Goal: Task Accomplishment & Management: Use online tool/utility

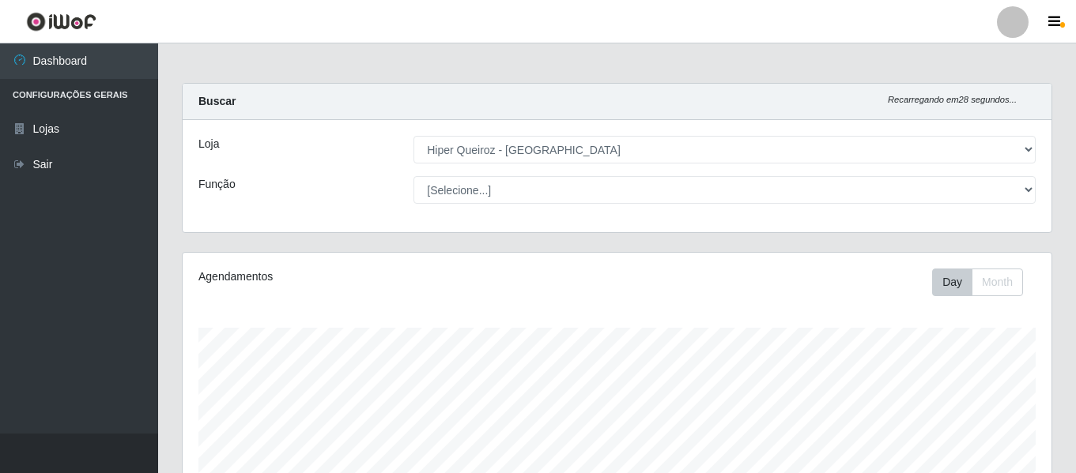
select select "497"
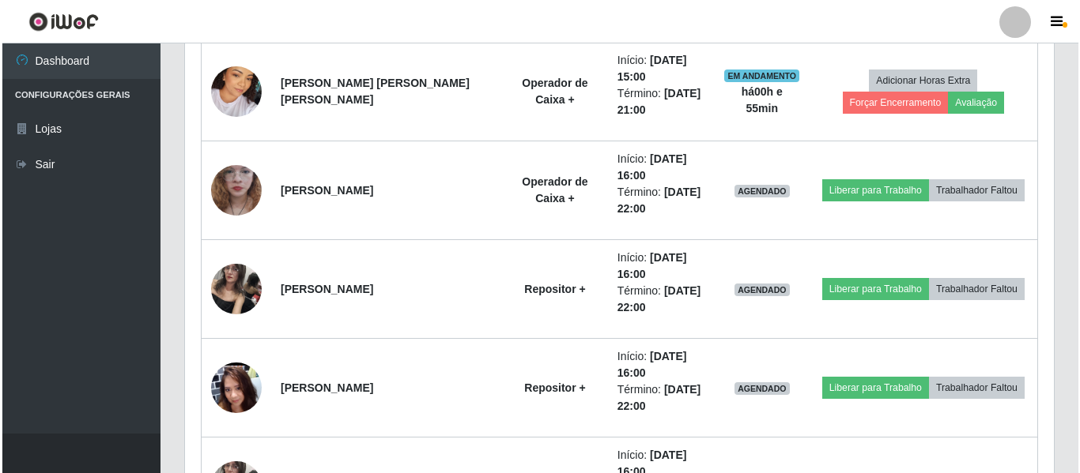
scroll to position [670, 0]
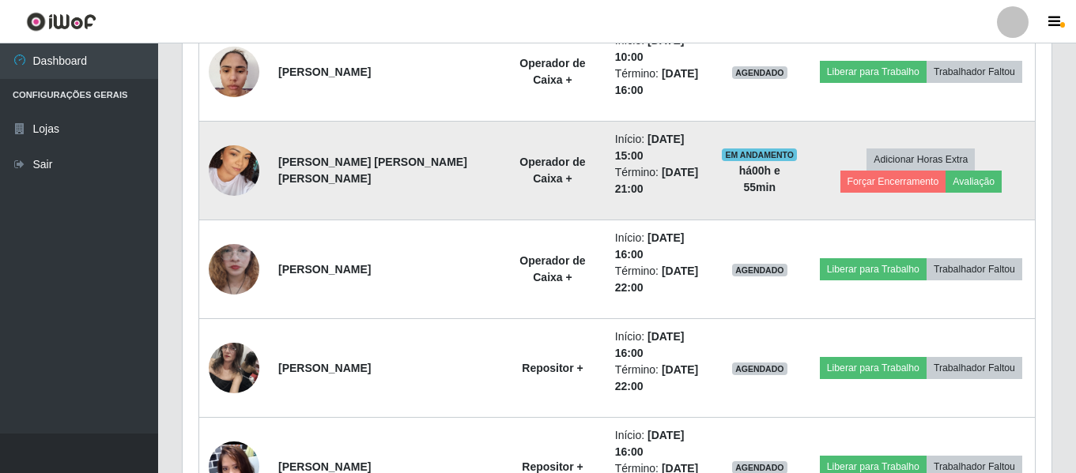
click at [219, 182] on img at bounding box center [234, 171] width 51 height 90
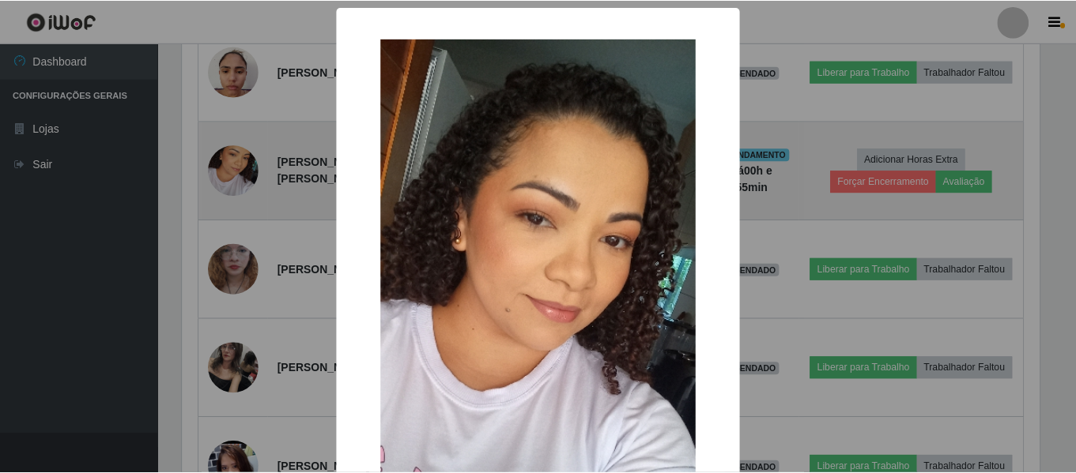
scroll to position [328, 861]
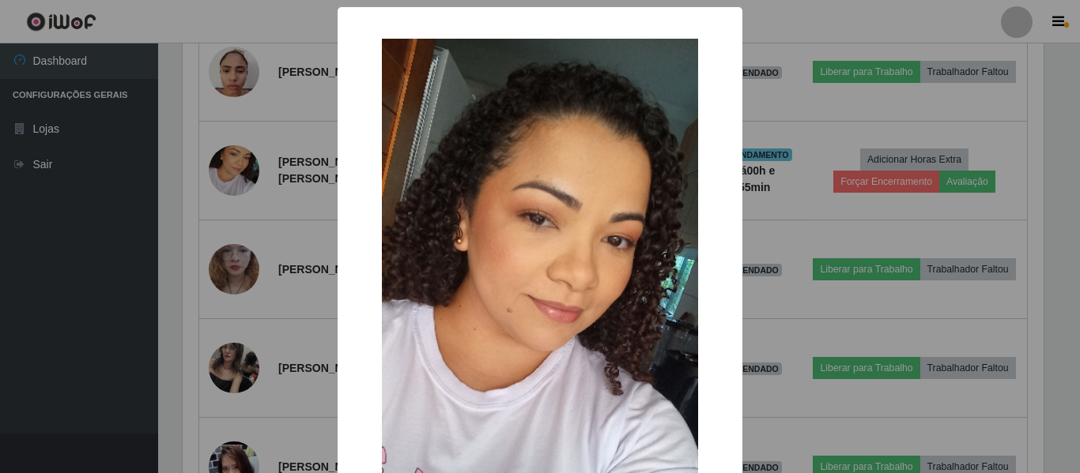
click at [226, 209] on div "× OK Cancel" at bounding box center [540, 236] width 1080 height 473
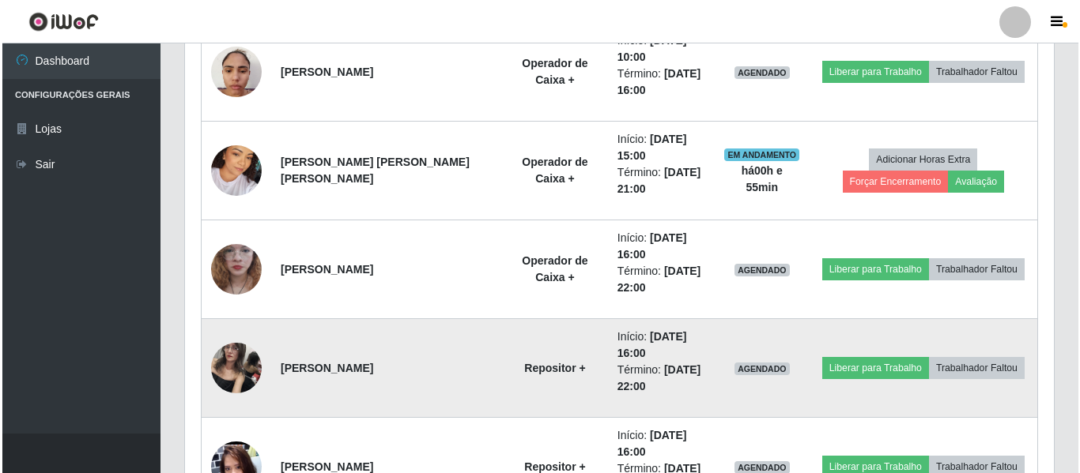
scroll to position [591, 0]
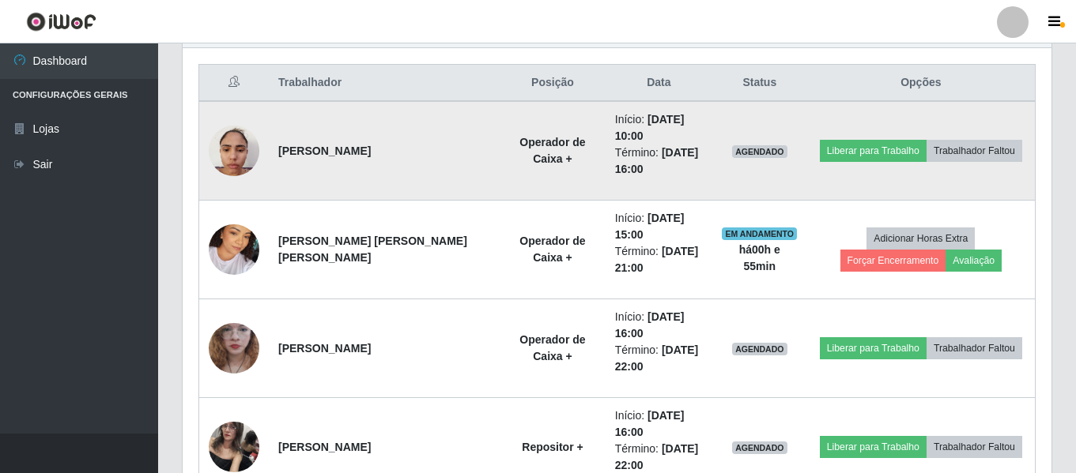
click at [243, 157] on img at bounding box center [234, 150] width 51 height 67
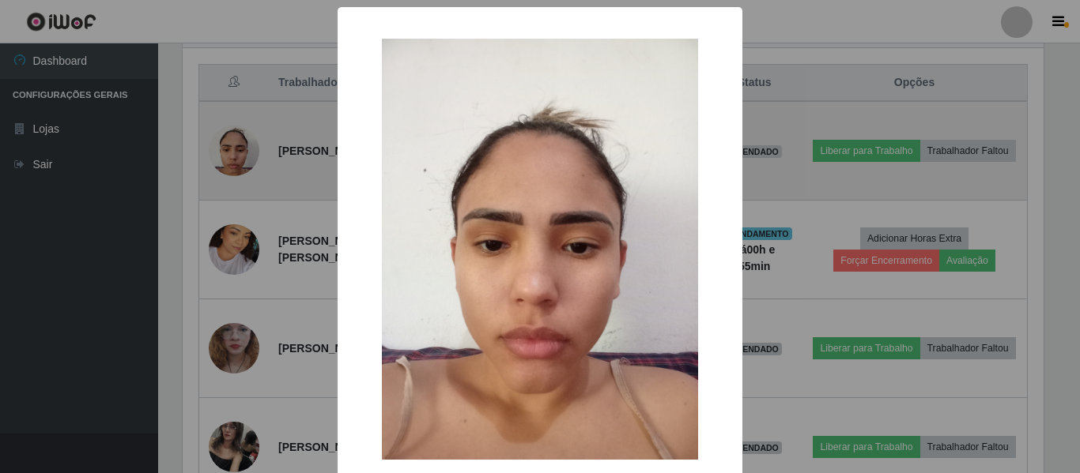
click at [243, 157] on div "× OK Cancel" at bounding box center [540, 236] width 1080 height 473
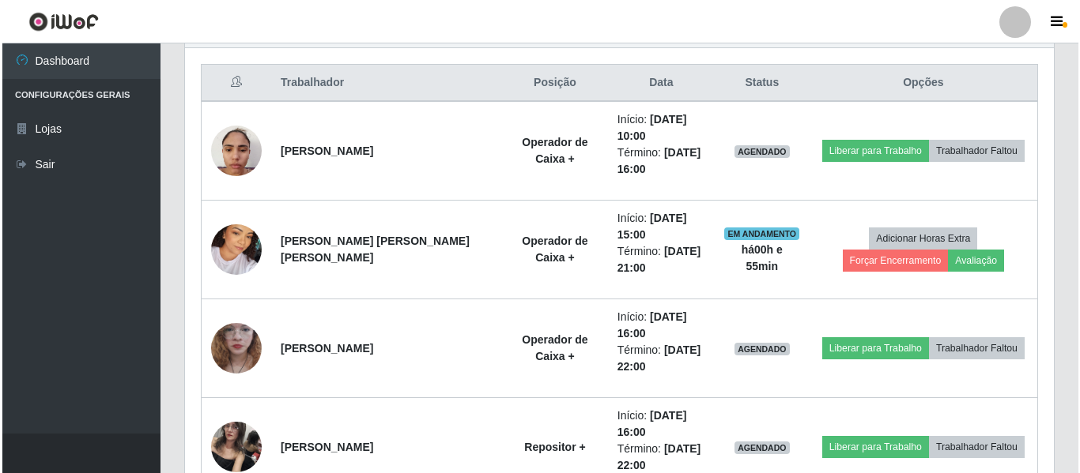
scroll to position [328, 869]
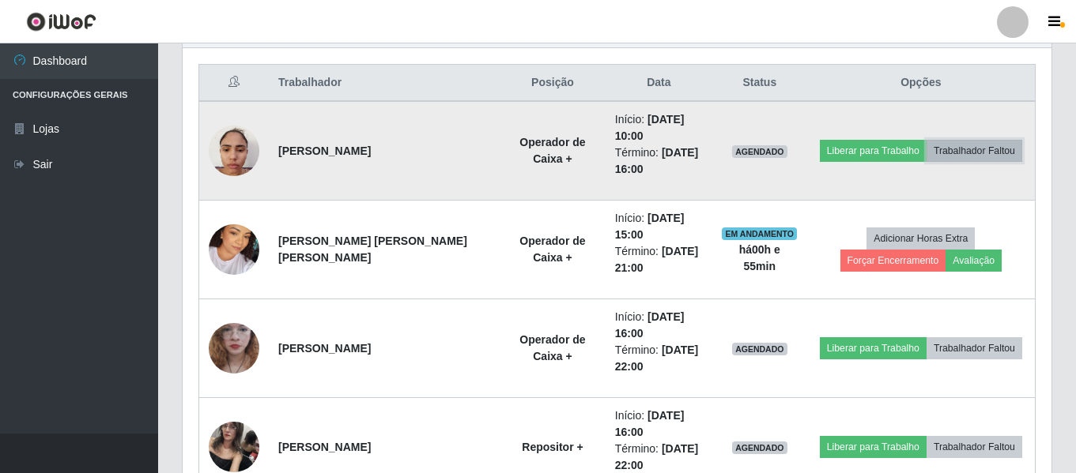
click at [964, 152] on button "Trabalhador Faltou" at bounding box center [974, 151] width 96 height 22
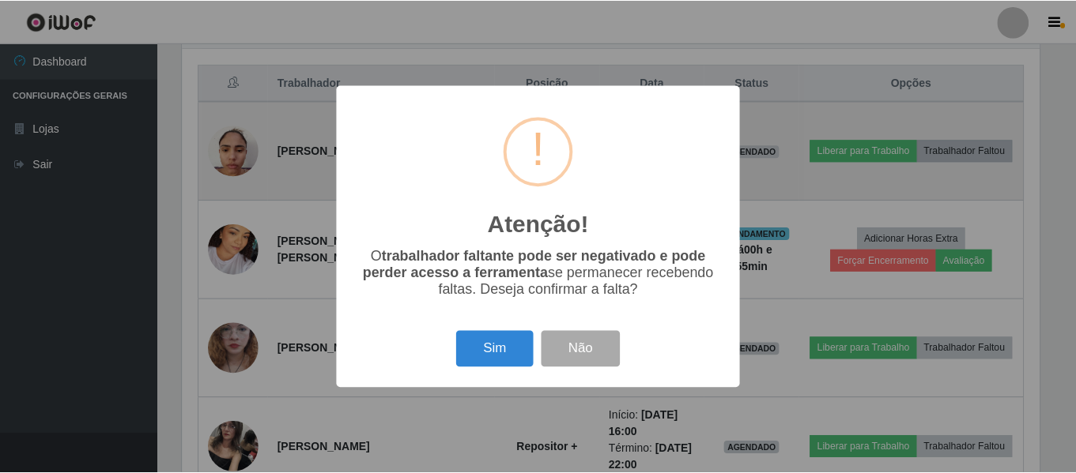
scroll to position [328, 861]
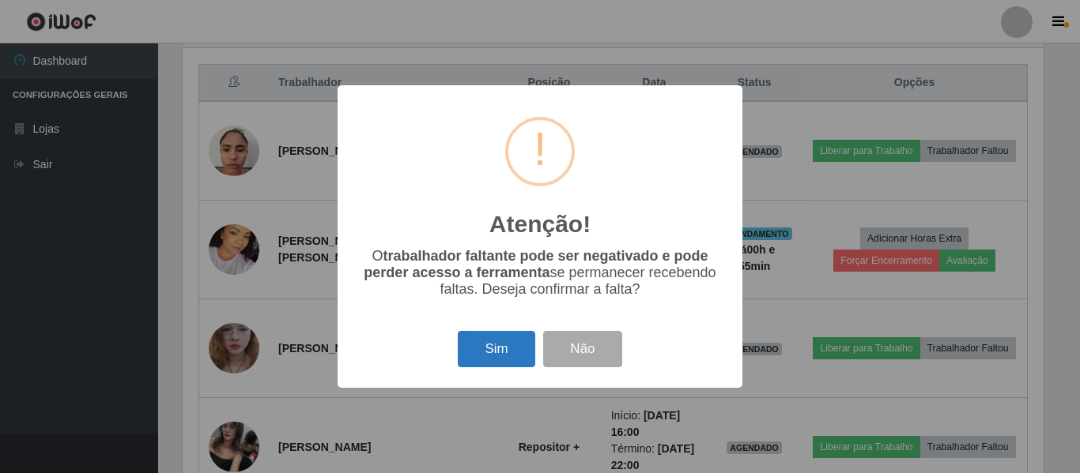
click at [488, 366] on button "Sim" at bounding box center [496, 349] width 77 height 37
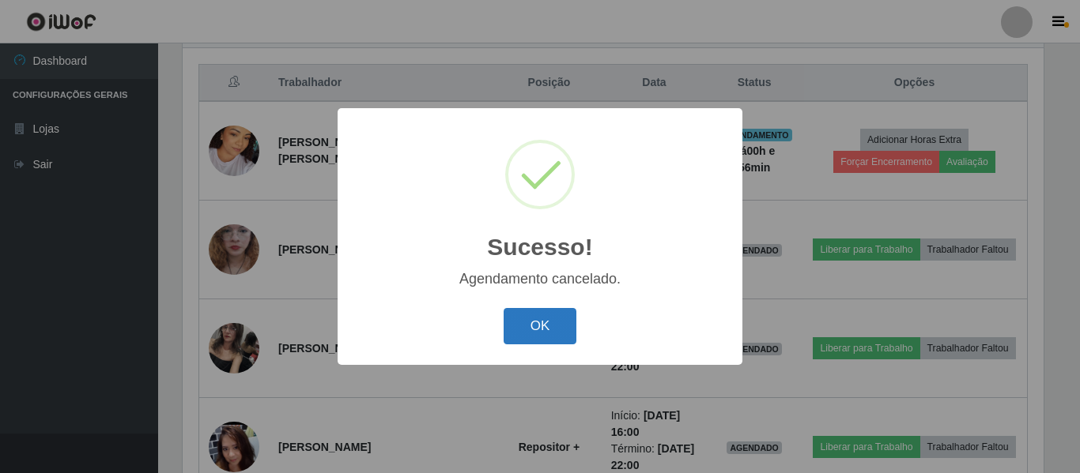
click at [535, 334] on button "OK" at bounding box center [540, 326] width 74 height 37
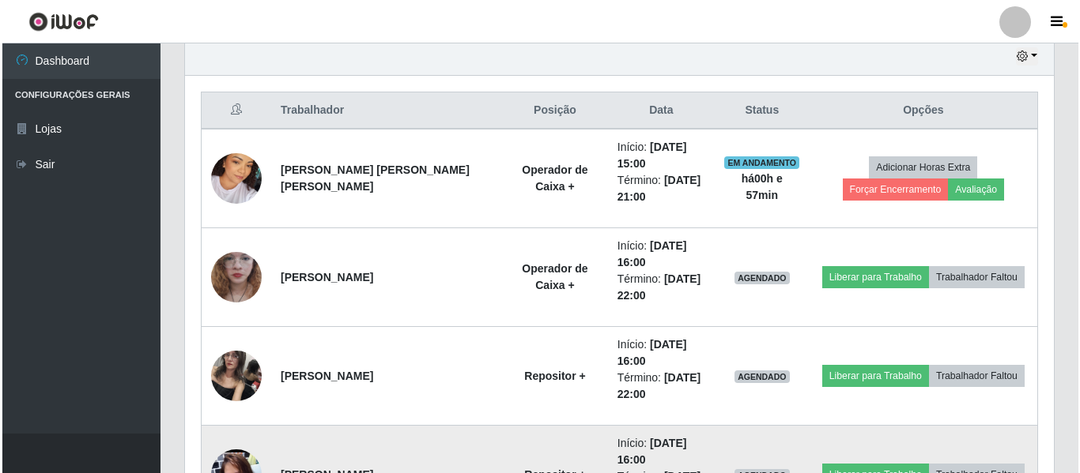
scroll to position [591, 0]
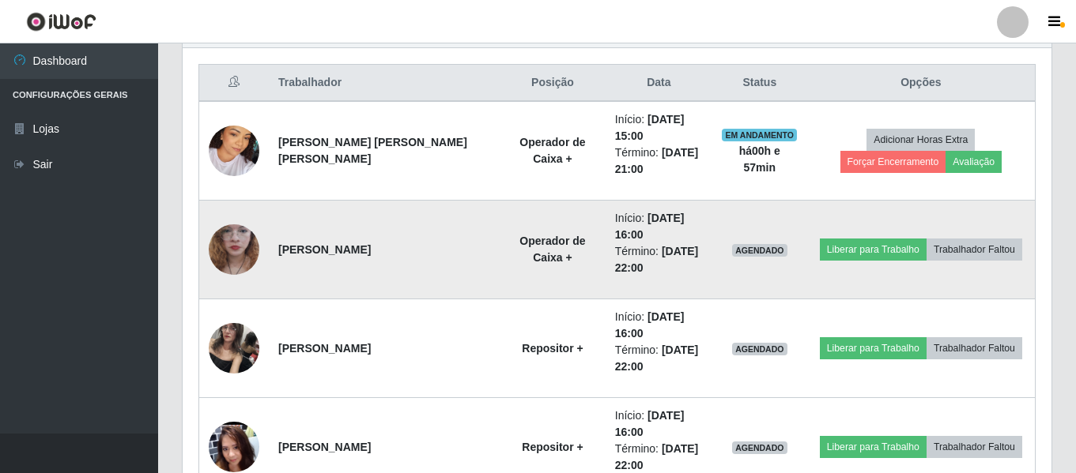
click at [227, 251] on img at bounding box center [234, 250] width 51 height 112
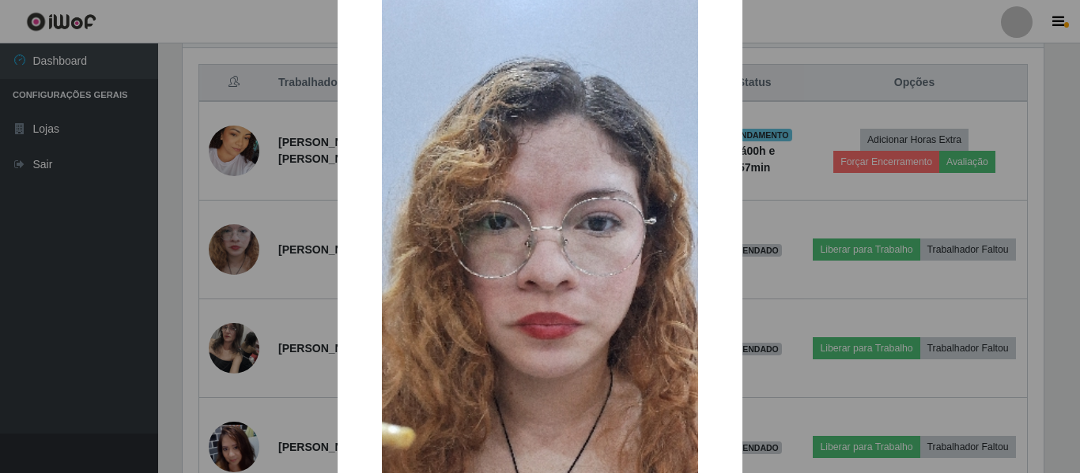
scroll to position [130, 0]
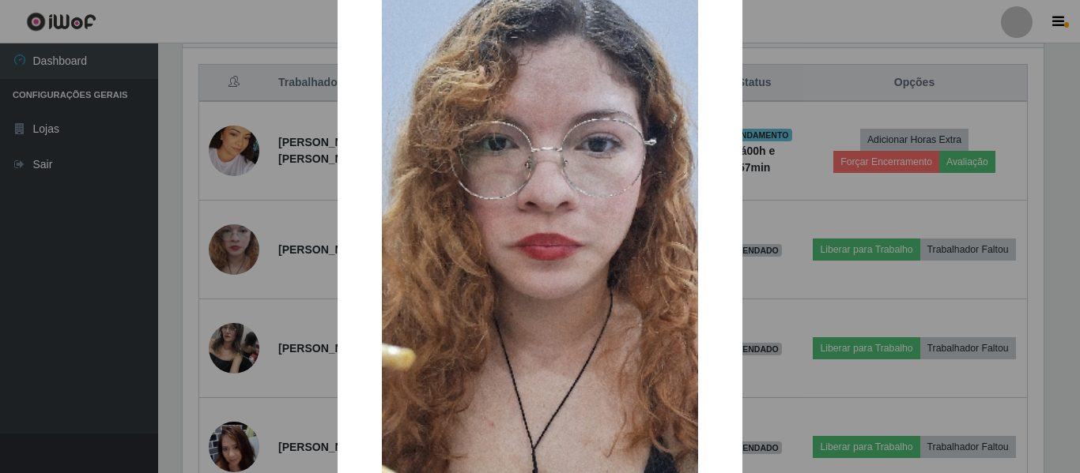
click at [511, 383] on img at bounding box center [540, 259] width 316 height 703
click at [366, 384] on div "×" at bounding box center [539, 260] width 373 height 734
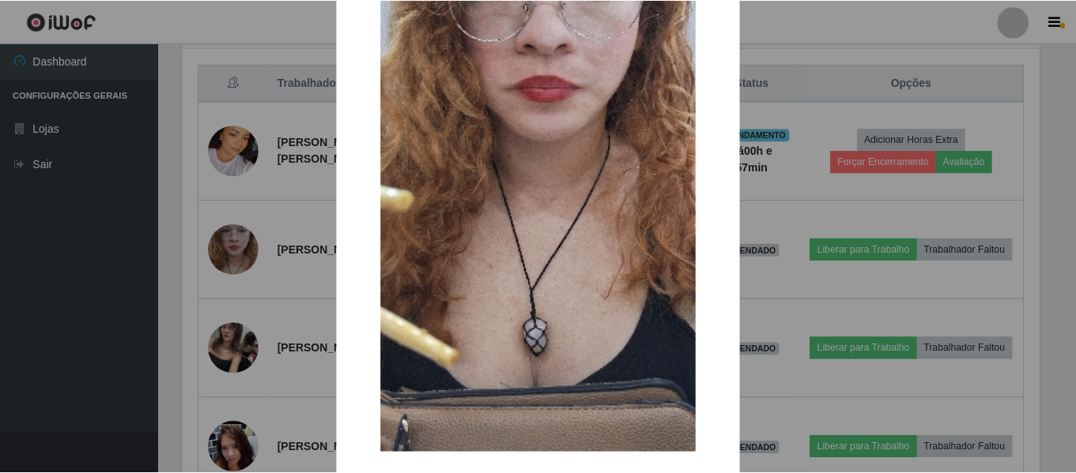
scroll to position [368, 0]
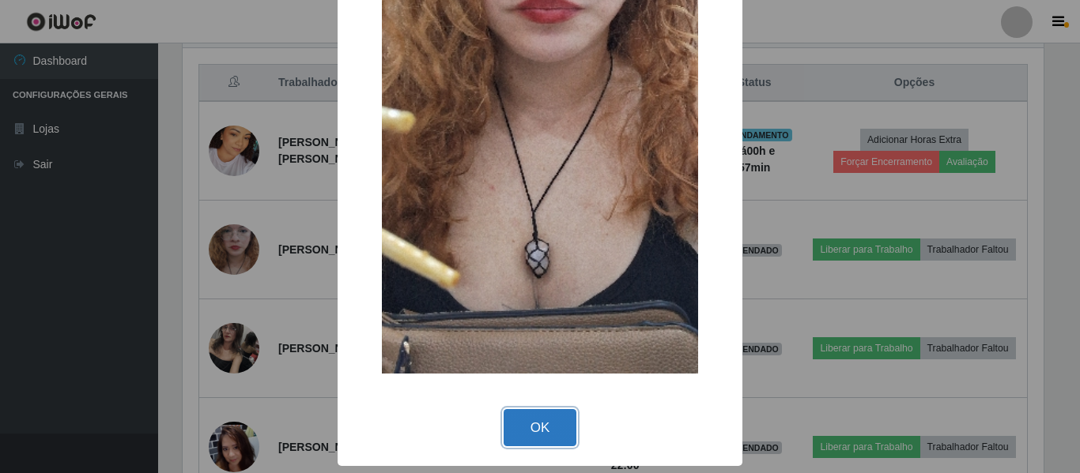
click at [551, 431] on button "OK" at bounding box center [540, 427] width 74 height 37
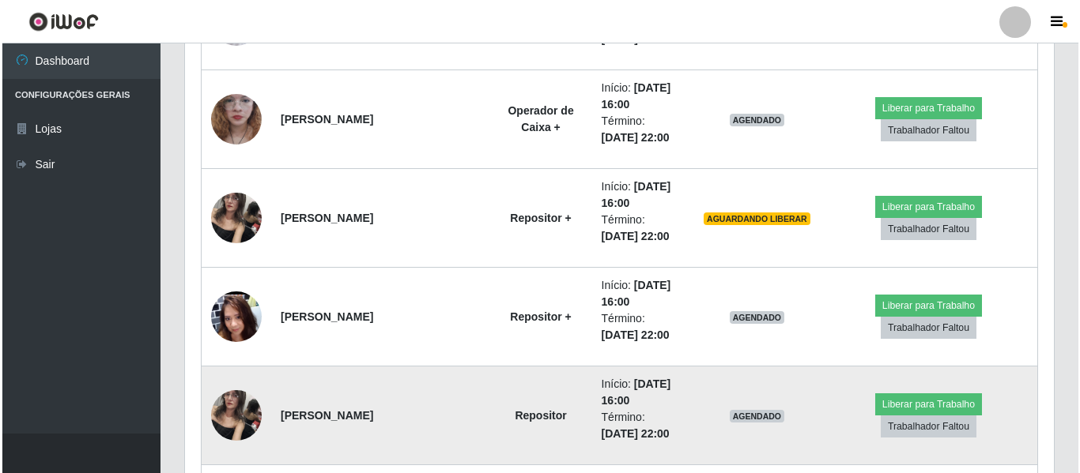
scroll to position [749, 0]
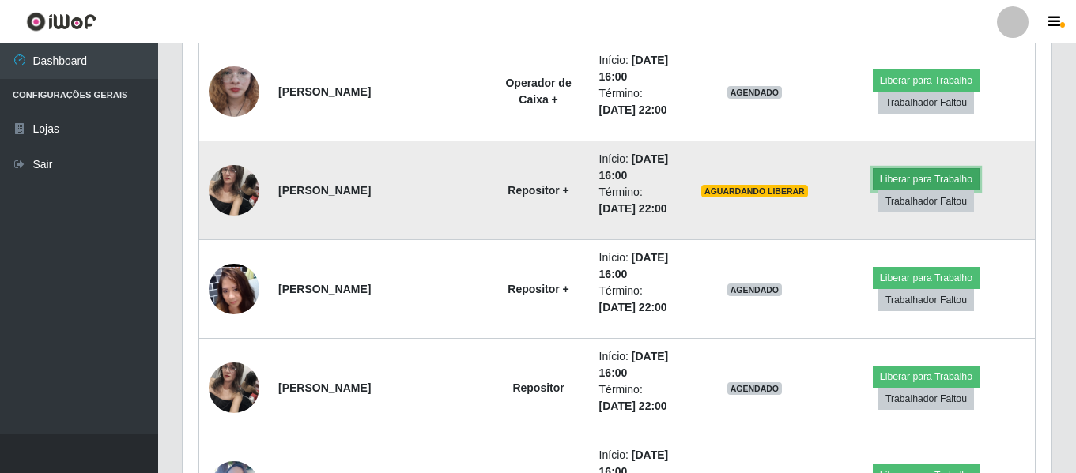
click at [877, 190] on button "Liberar para Trabalho" at bounding box center [926, 179] width 107 height 22
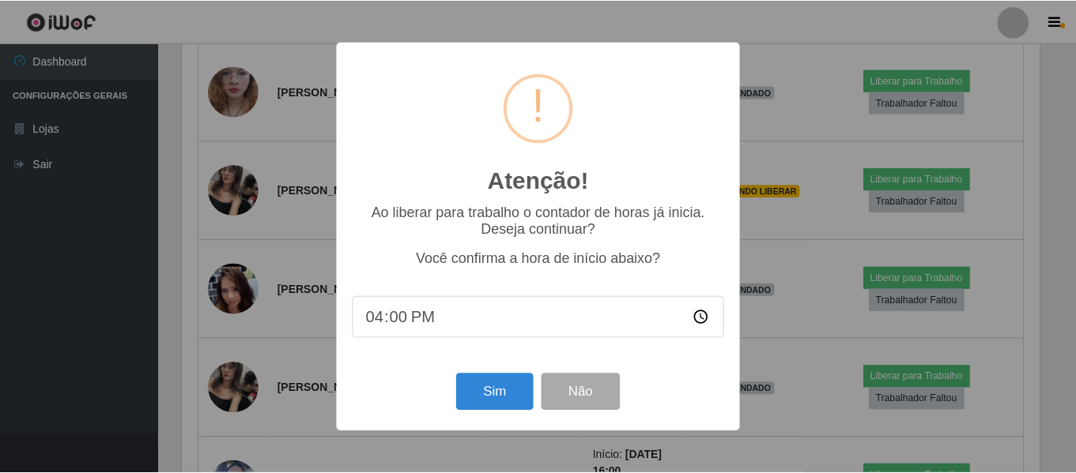
scroll to position [328, 861]
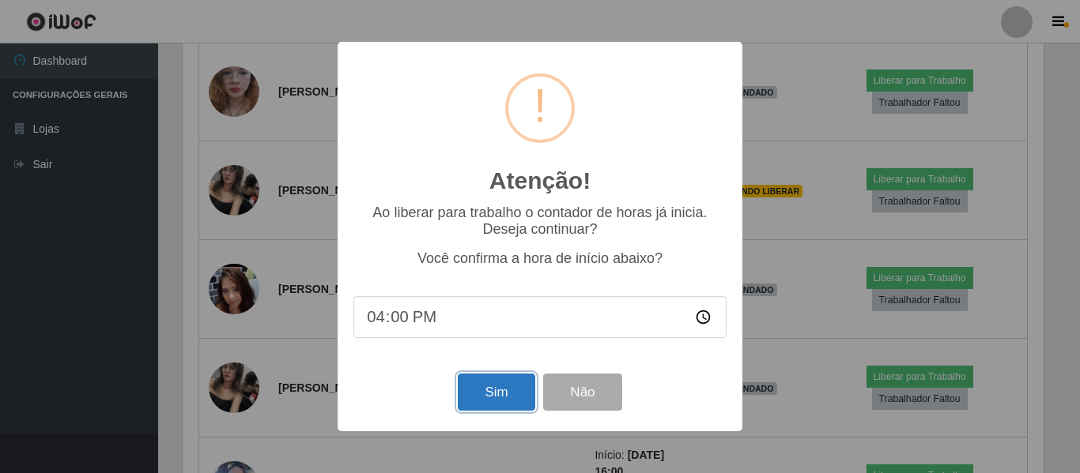
click at [511, 394] on button "Sim" at bounding box center [496, 392] width 77 height 37
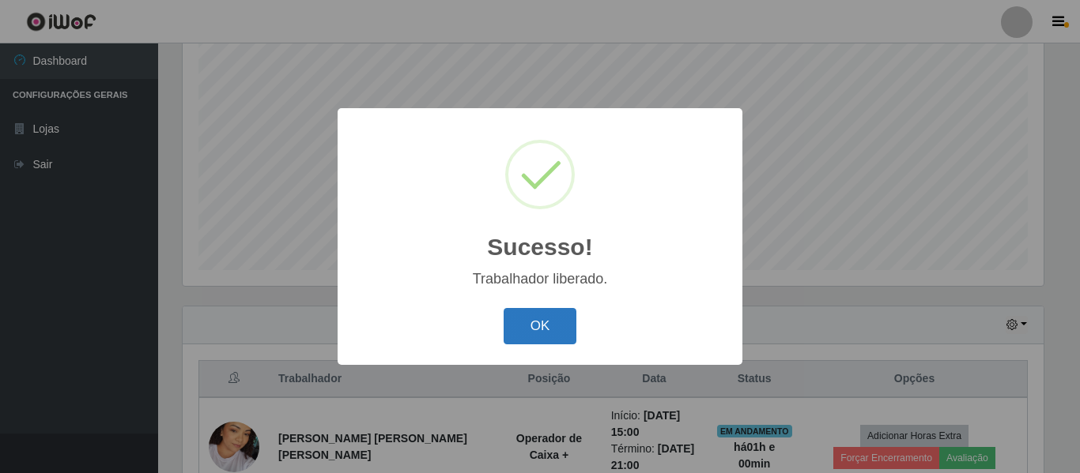
click at [571, 334] on button "OK" at bounding box center [540, 326] width 74 height 37
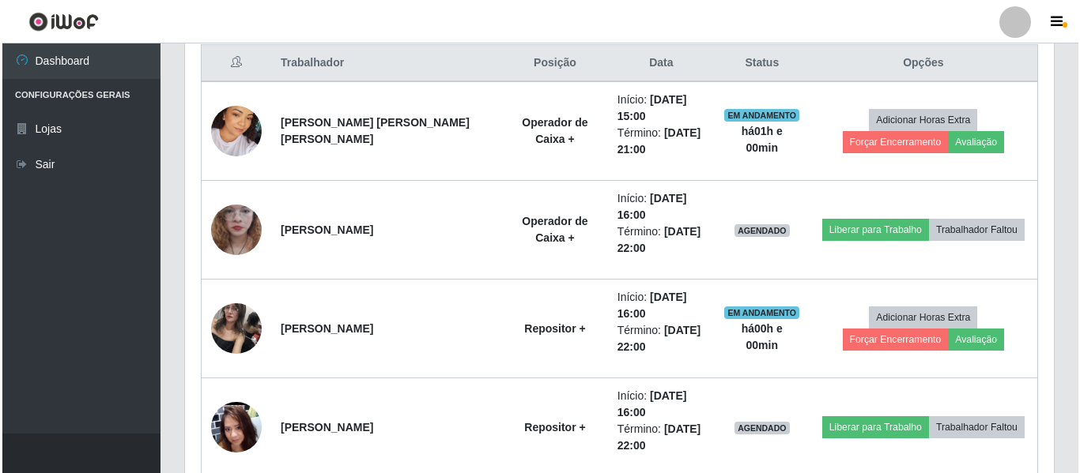
scroll to position [690, 0]
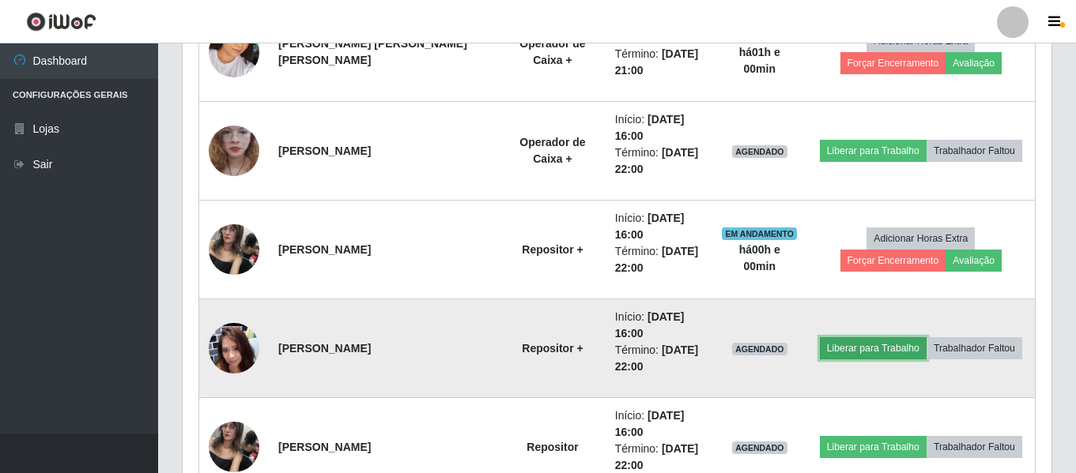
click at [865, 357] on button "Liberar para Trabalho" at bounding box center [873, 348] width 107 height 22
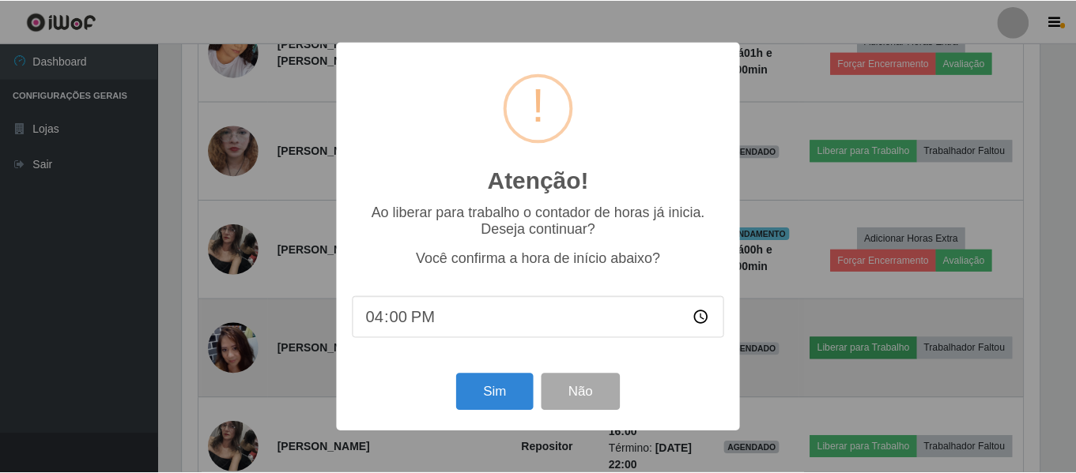
scroll to position [328, 861]
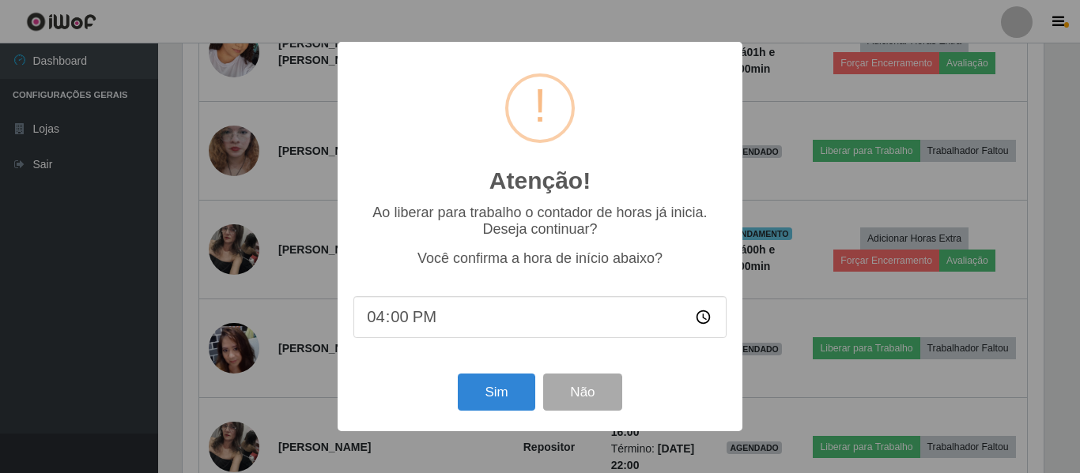
click at [447, 398] on div "Sim Não" at bounding box center [539, 392] width 373 height 45
click at [495, 405] on button "Sim" at bounding box center [496, 392] width 77 height 37
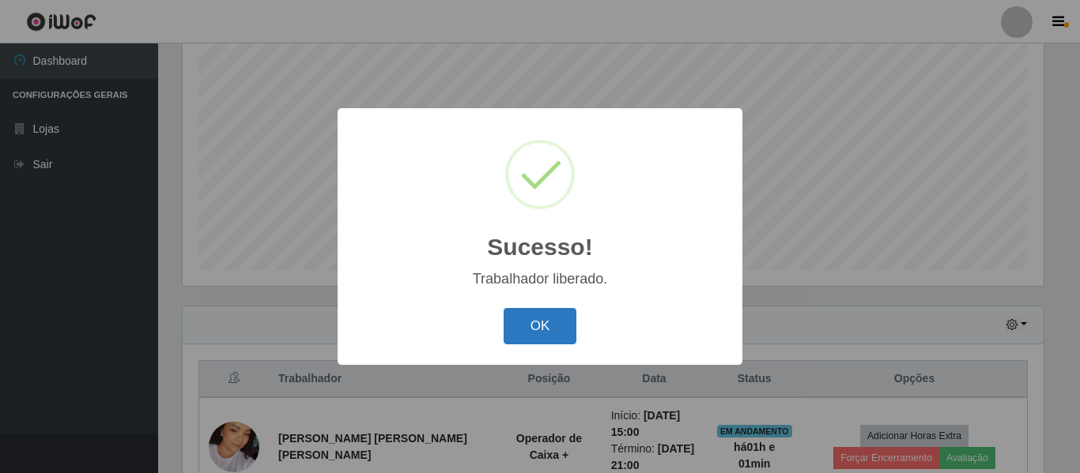
click at [547, 339] on button "OK" at bounding box center [540, 326] width 74 height 37
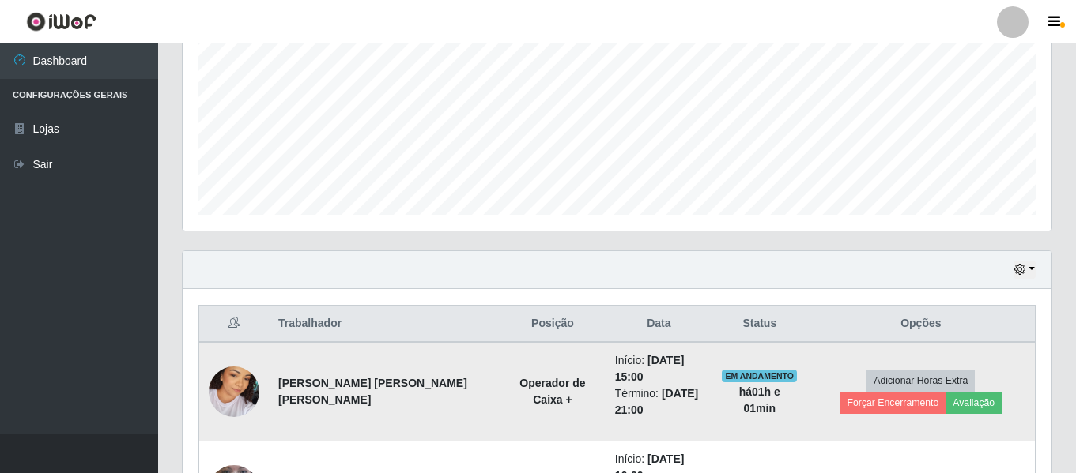
scroll to position [295, 0]
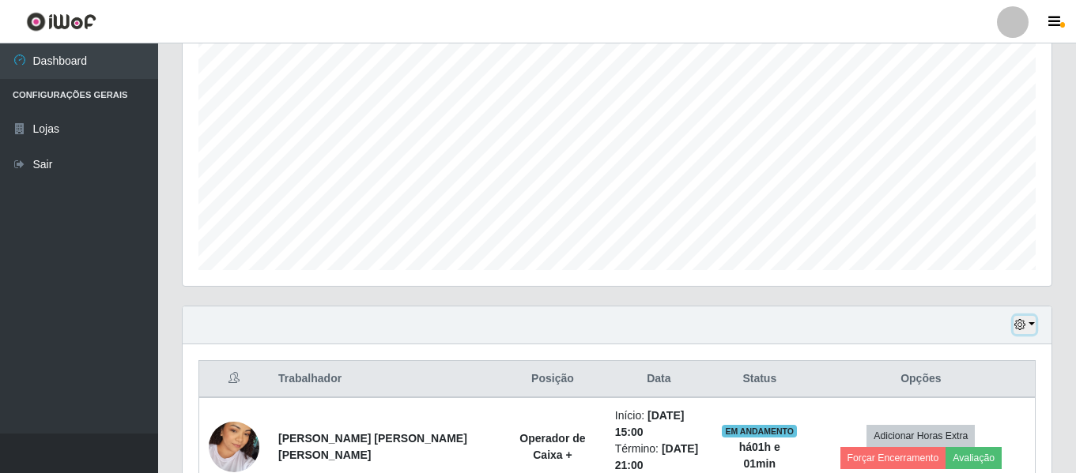
click at [1027, 324] on button "button" at bounding box center [1024, 325] width 22 height 18
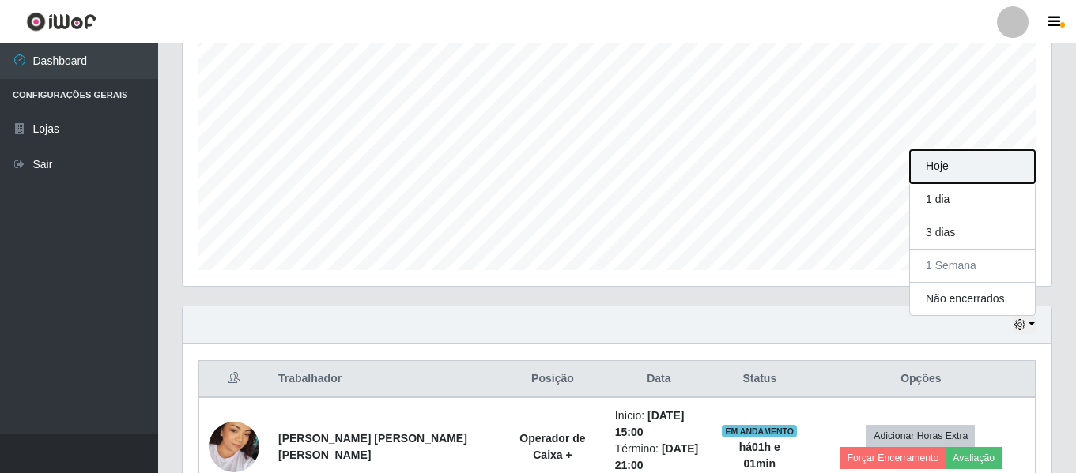
click at [960, 158] on button "Hoje" at bounding box center [972, 166] width 125 height 33
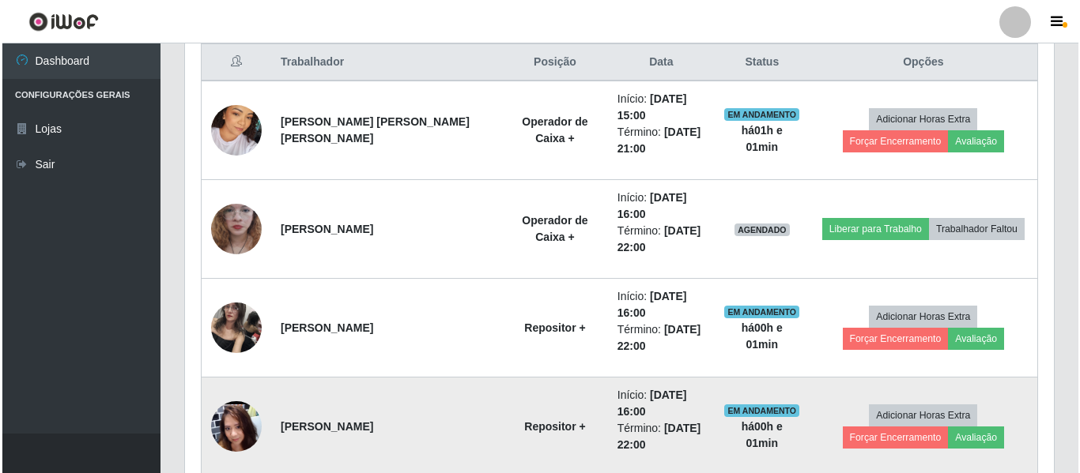
scroll to position [611, 0]
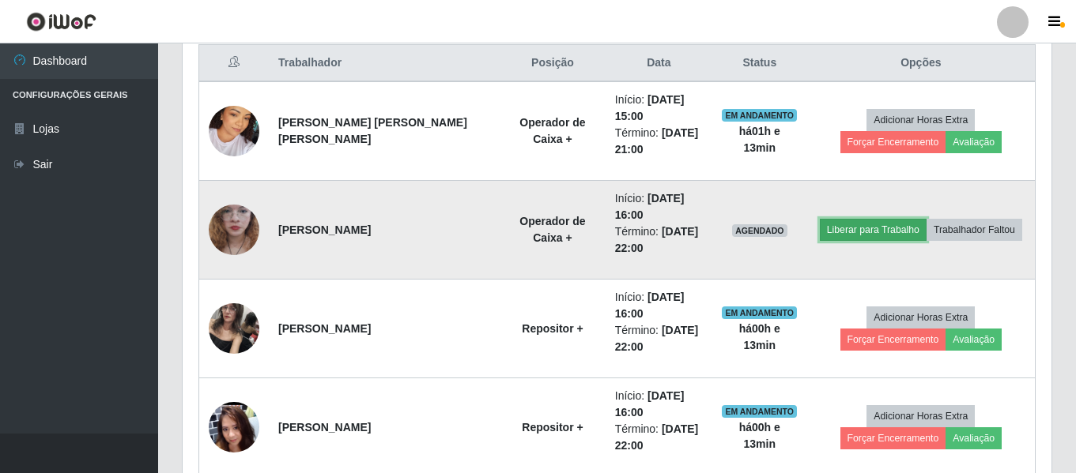
click at [841, 225] on button "Liberar para Trabalho" at bounding box center [873, 230] width 107 height 22
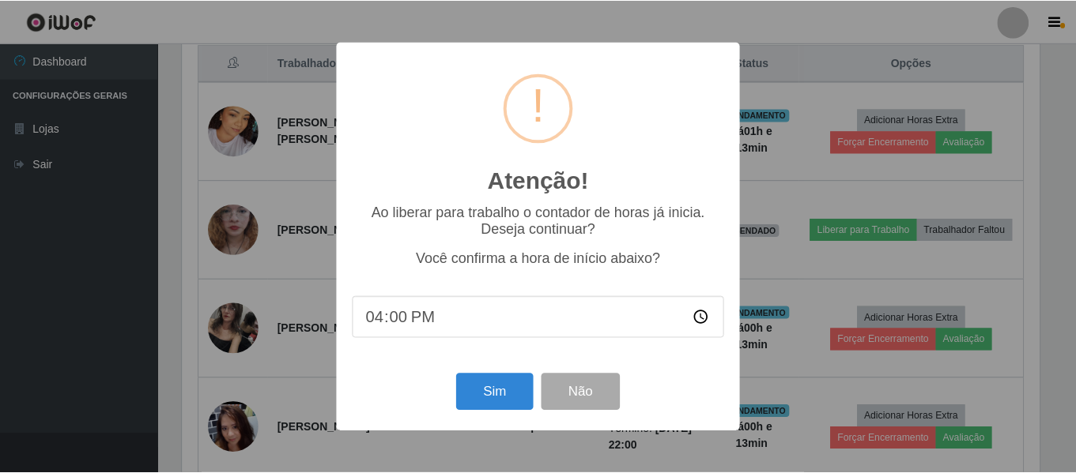
scroll to position [328, 861]
click at [390, 324] on input "16:00" at bounding box center [539, 317] width 373 height 42
type input "16:13"
click at [498, 406] on button "Sim" at bounding box center [496, 392] width 77 height 37
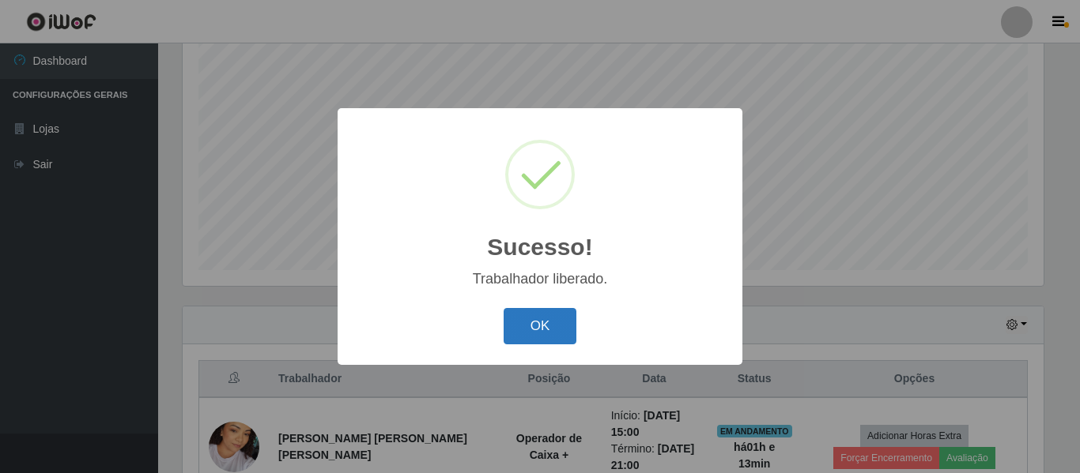
click at [552, 320] on button "OK" at bounding box center [540, 326] width 74 height 37
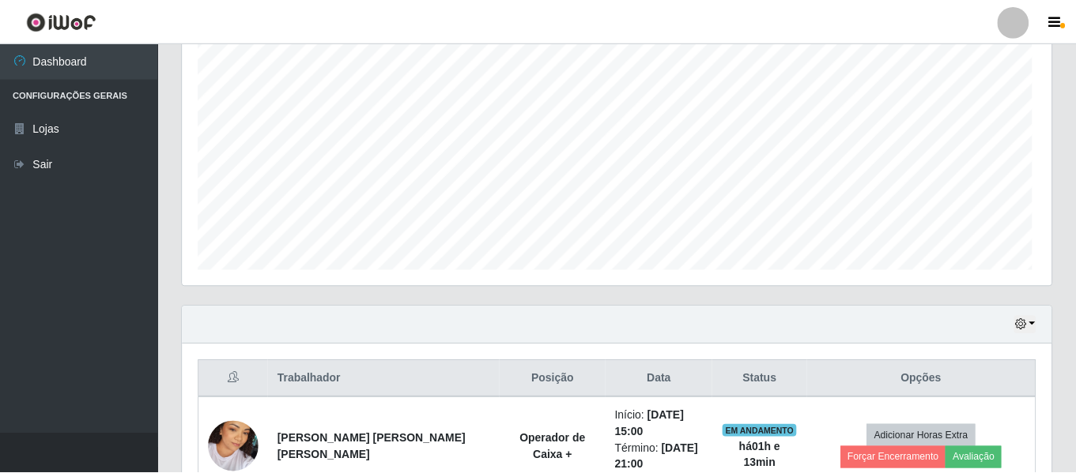
scroll to position [328, 869]
